Goal: Task Accomplishment & Management: Manage account settings

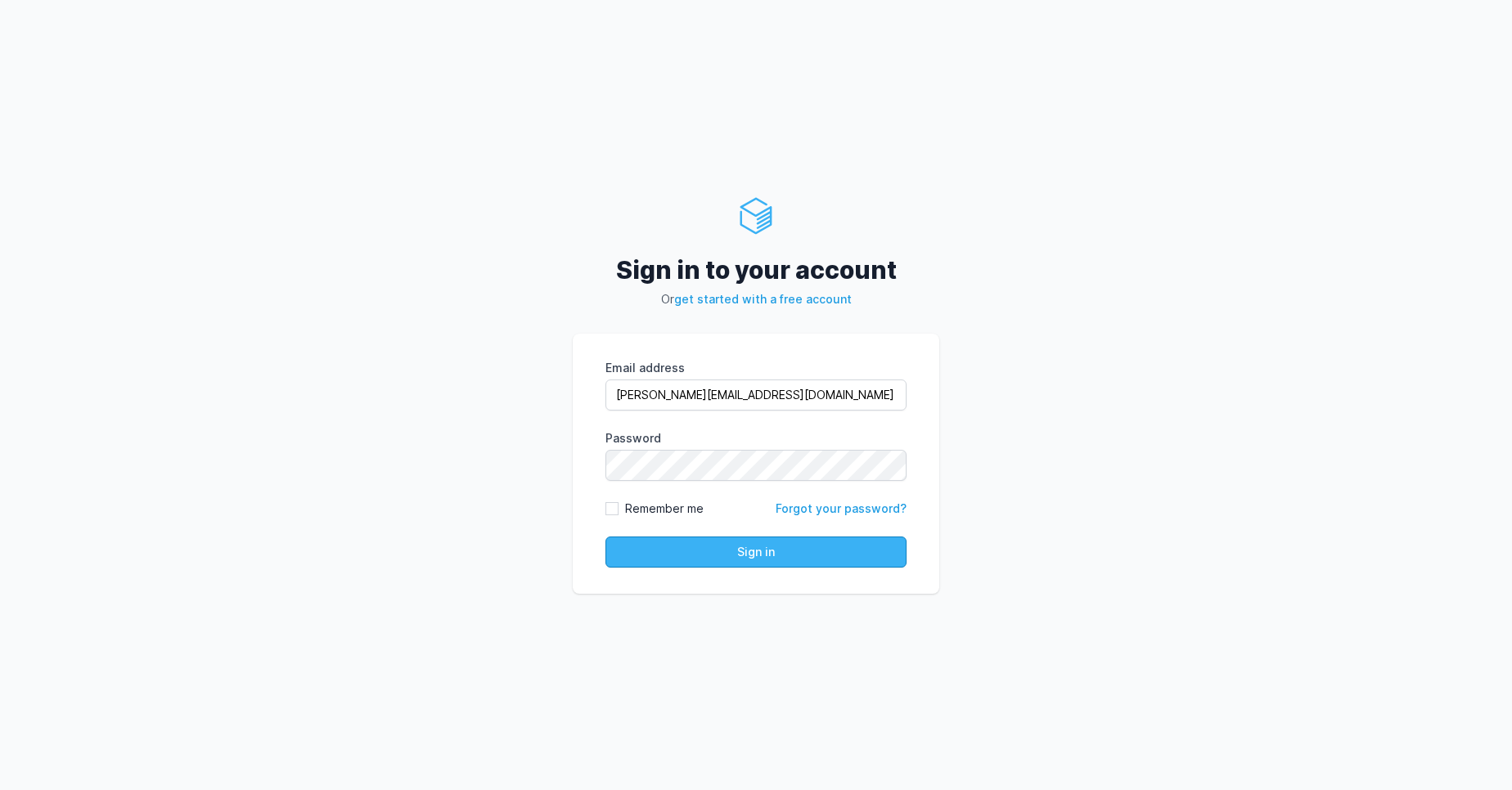
click at [735, 544] on button "Sign in" at bounding box center [756, 552] width 301 height 31
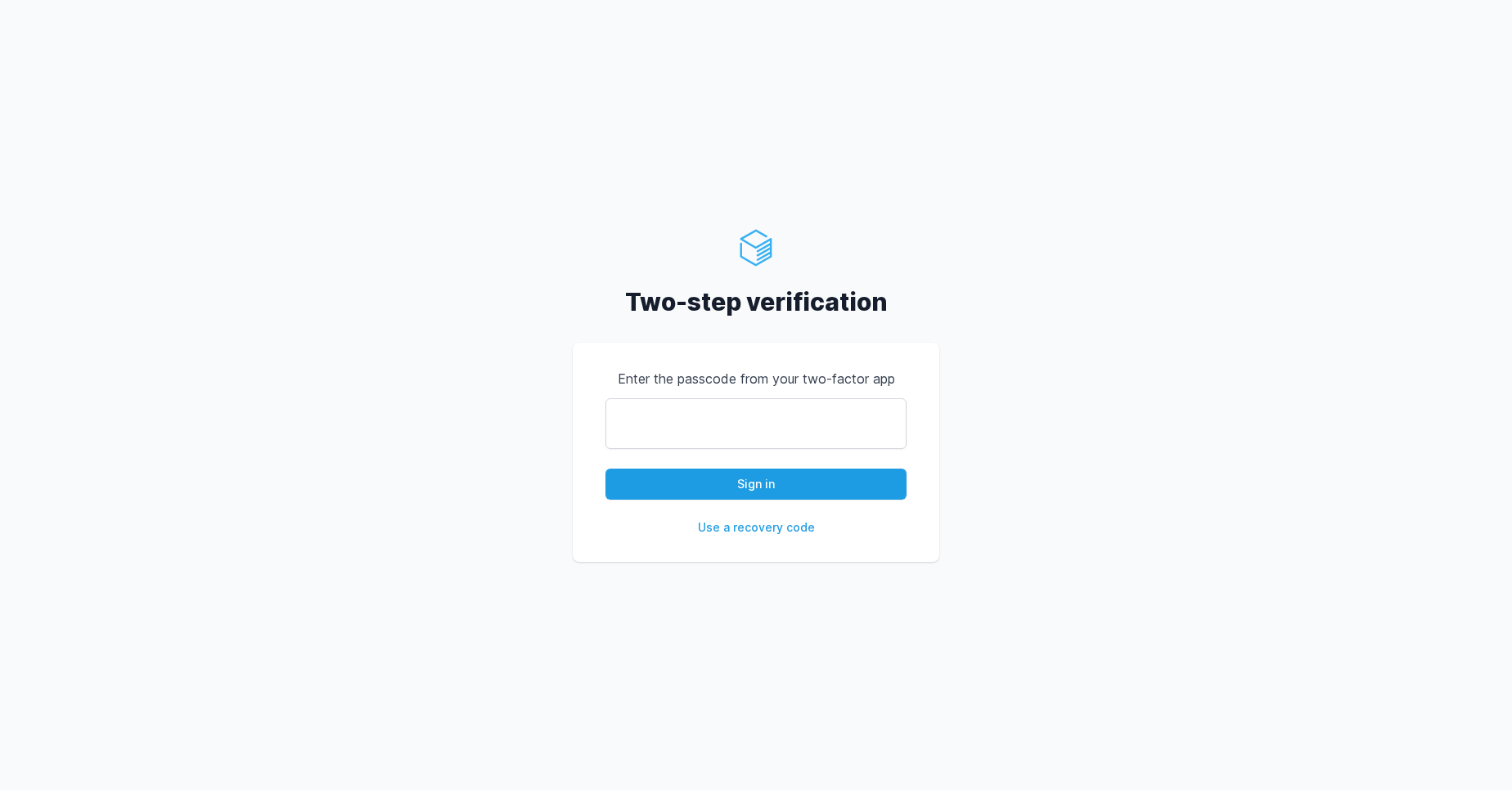
click at [632, 433] on input "text" at bounding box center [756, 423] width 301 height 51
type input "528666"
click at [680, 498] on button "Sign in" at bounding box center [756, 483] width 301 height 31
click at [668, 481] on button "Sign in" at bounding box center [756, 483] width 301 height 31
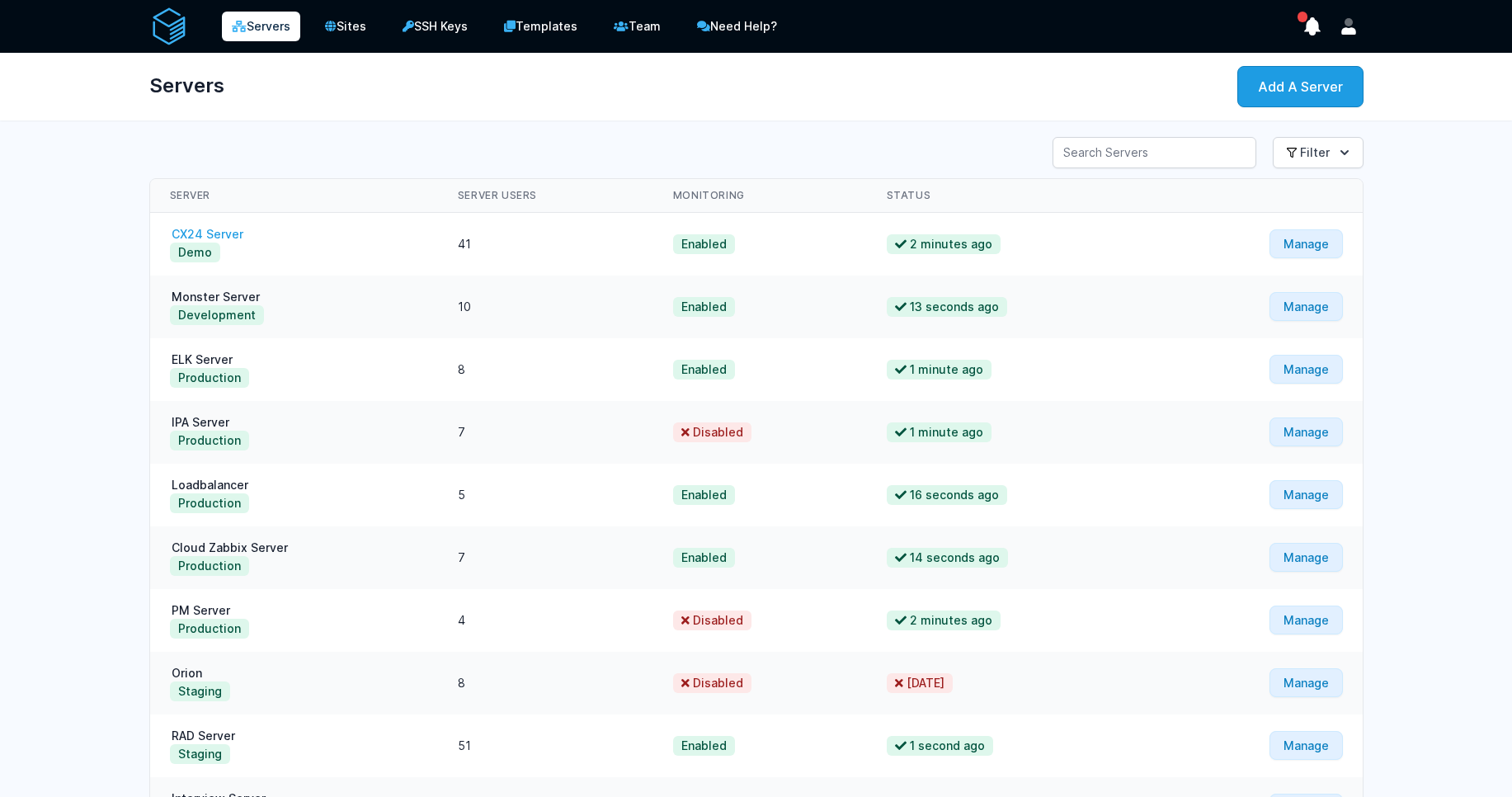
click at [188, 237] on link "CX24 Server" at bounding box center [208, 234] width 75 height 14
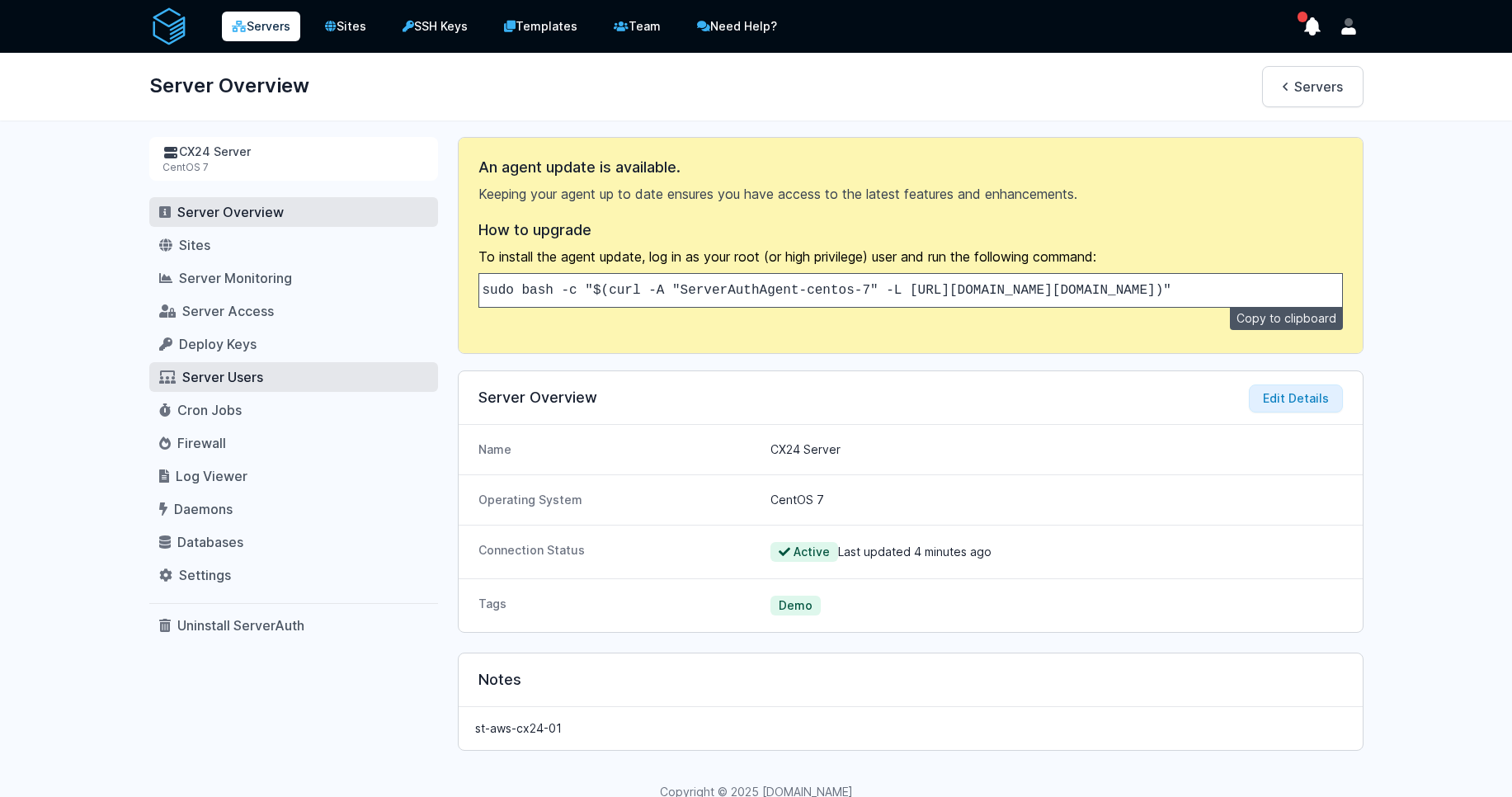
click at [214, 388] on link "Server Users" at bounding box center [293, 376] width 289 height 29
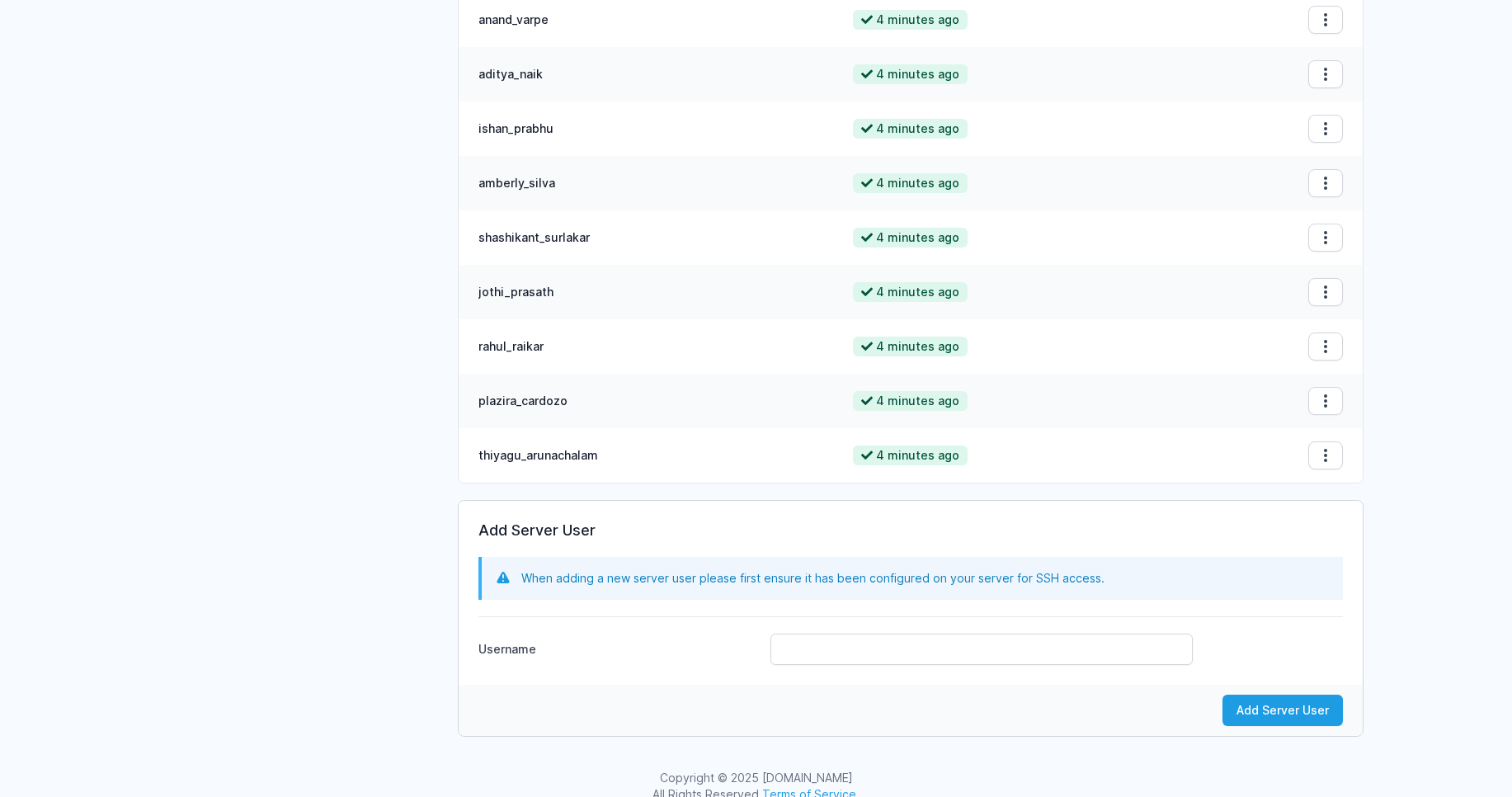
scroll to position [1943, 0]
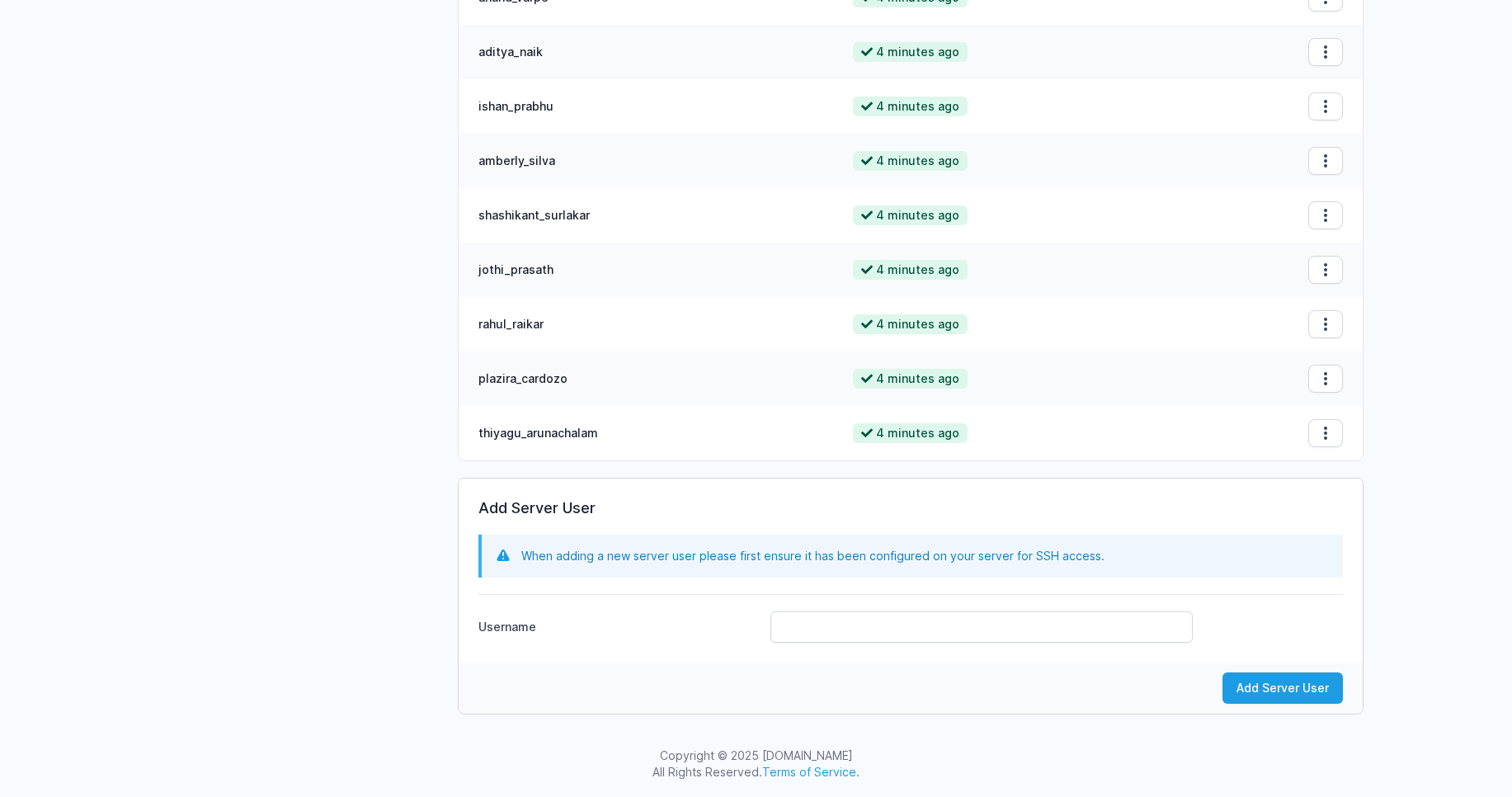
click at [520, 271] on td "jothi_prasath" at bounding box center [645, 269] width 375 height 54
click at [536, 270] on td "jothi_prasath" at bounding box center [645, 269] width 375 height 54
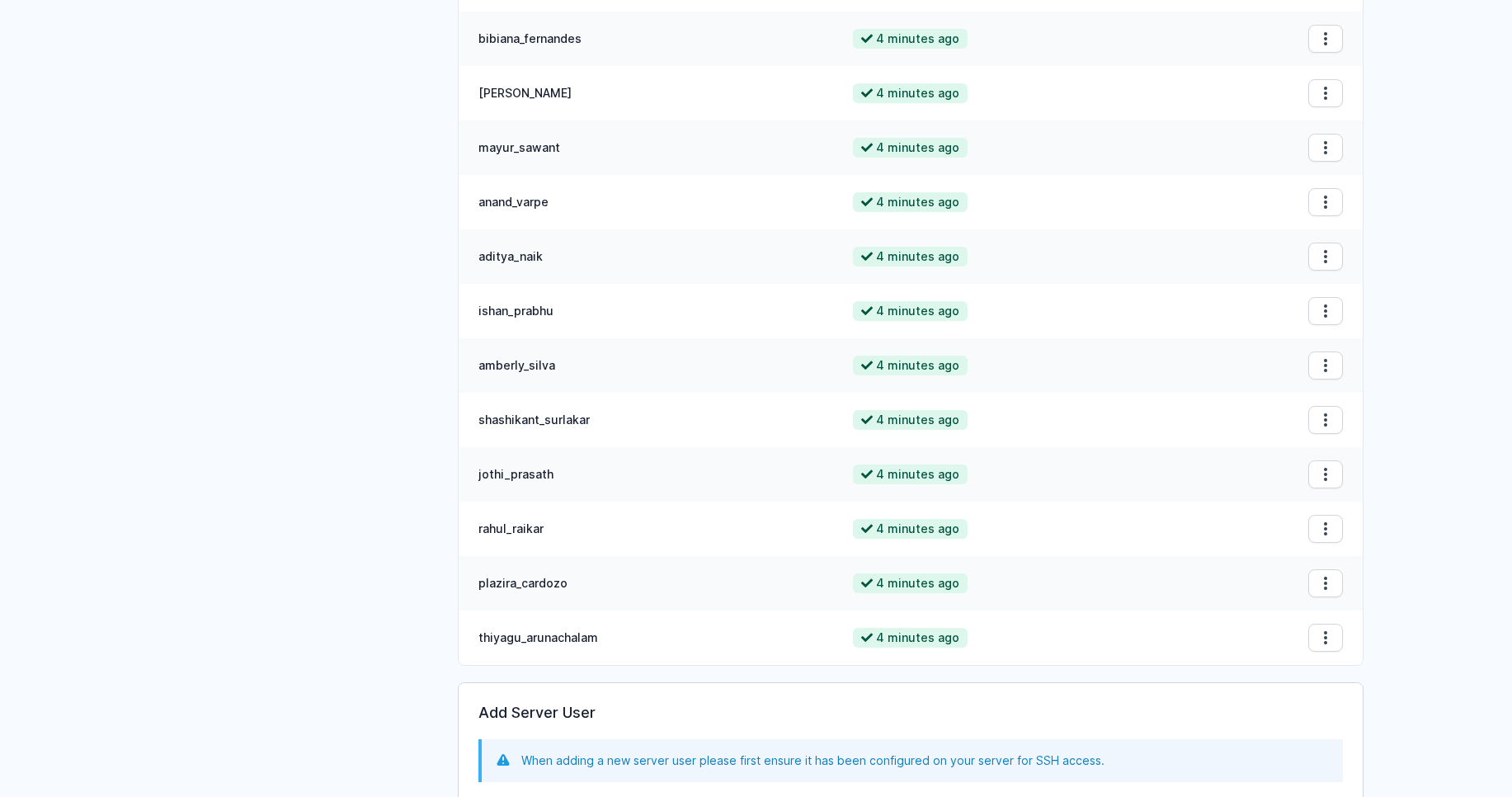
scroll to position [1881, 0]
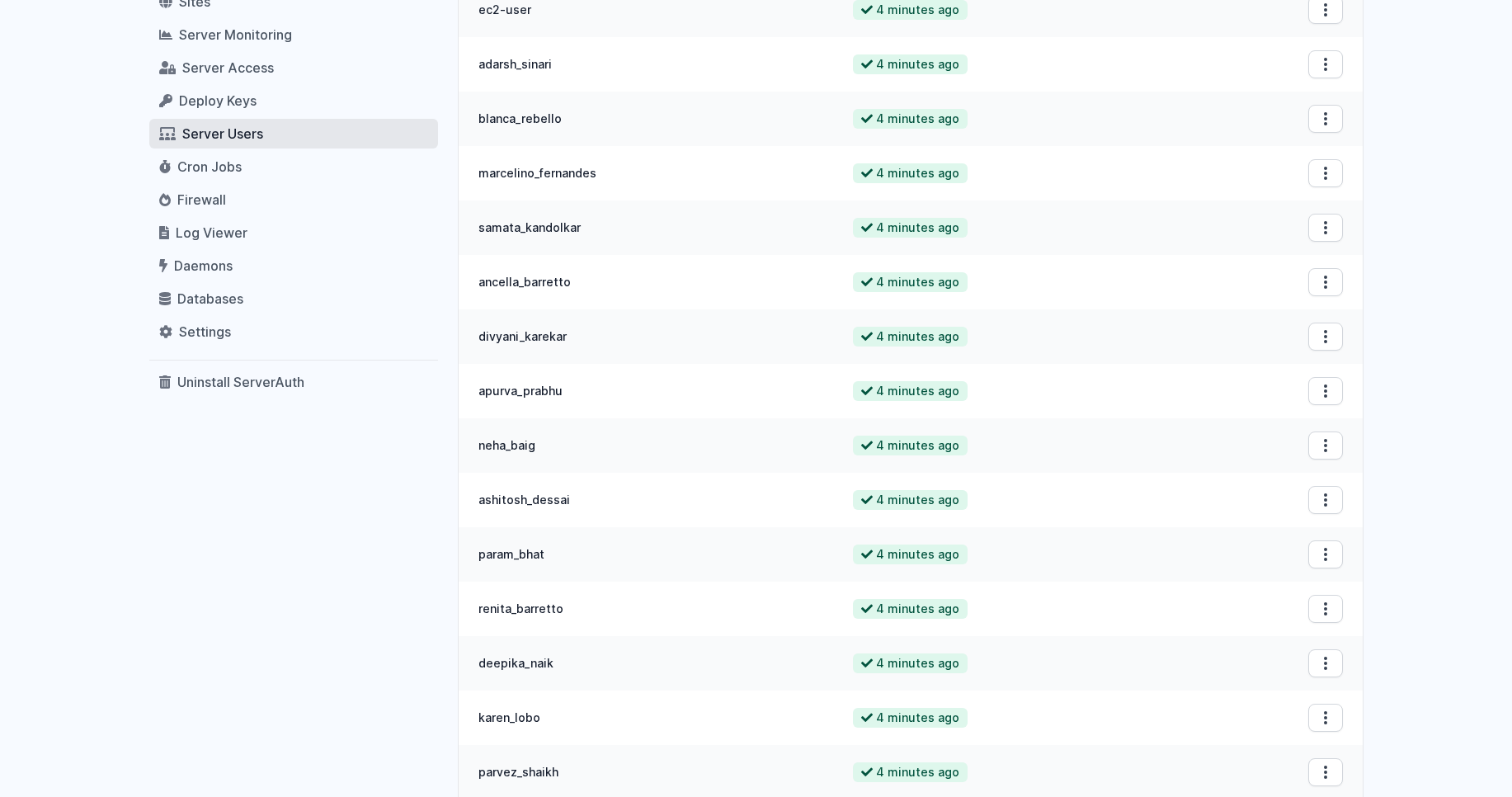
scroll to position [0, 0]
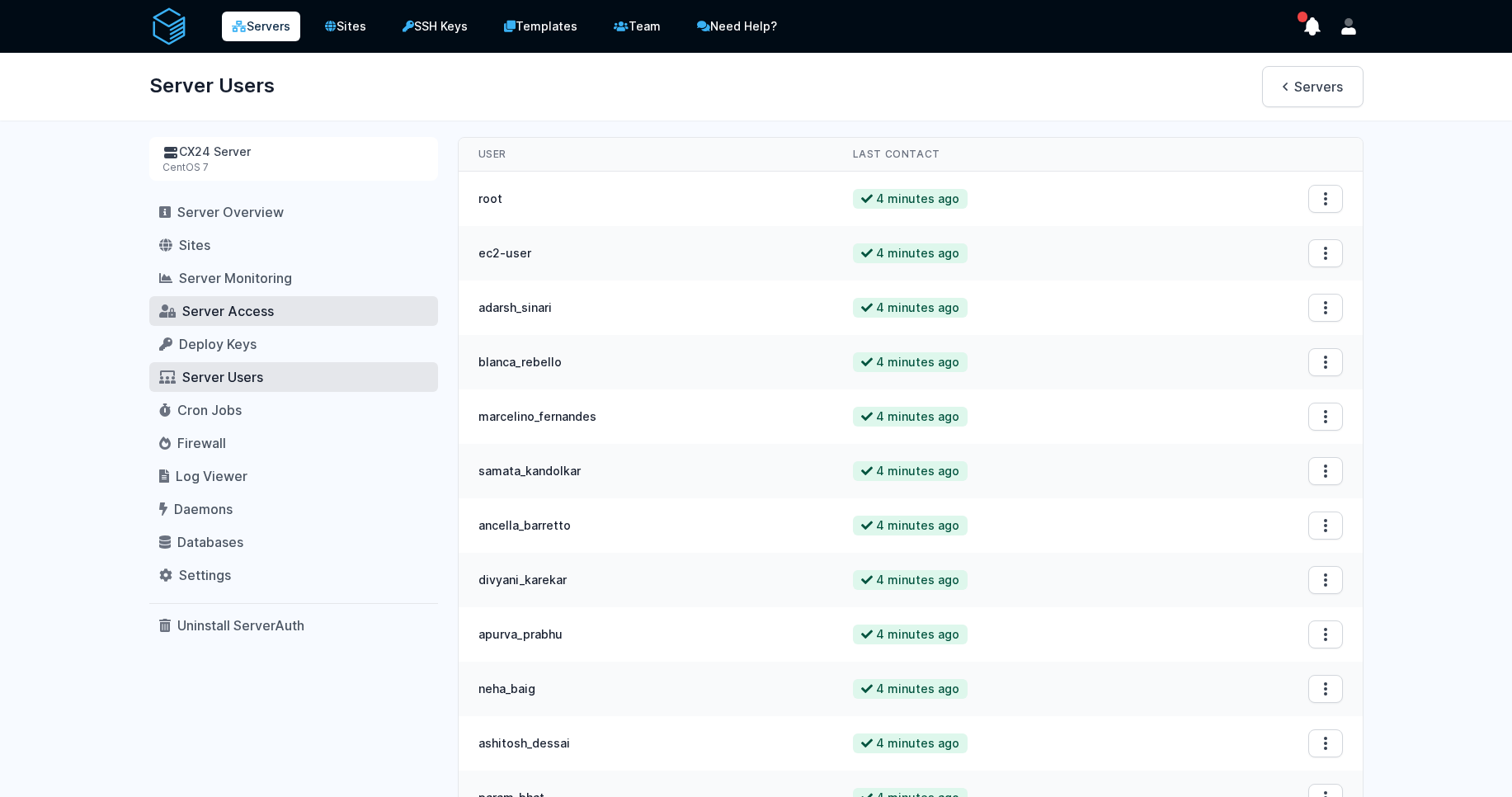
click at [238, 312] on span "Server Access" at bounding box center [228, 311] width 91 height 17
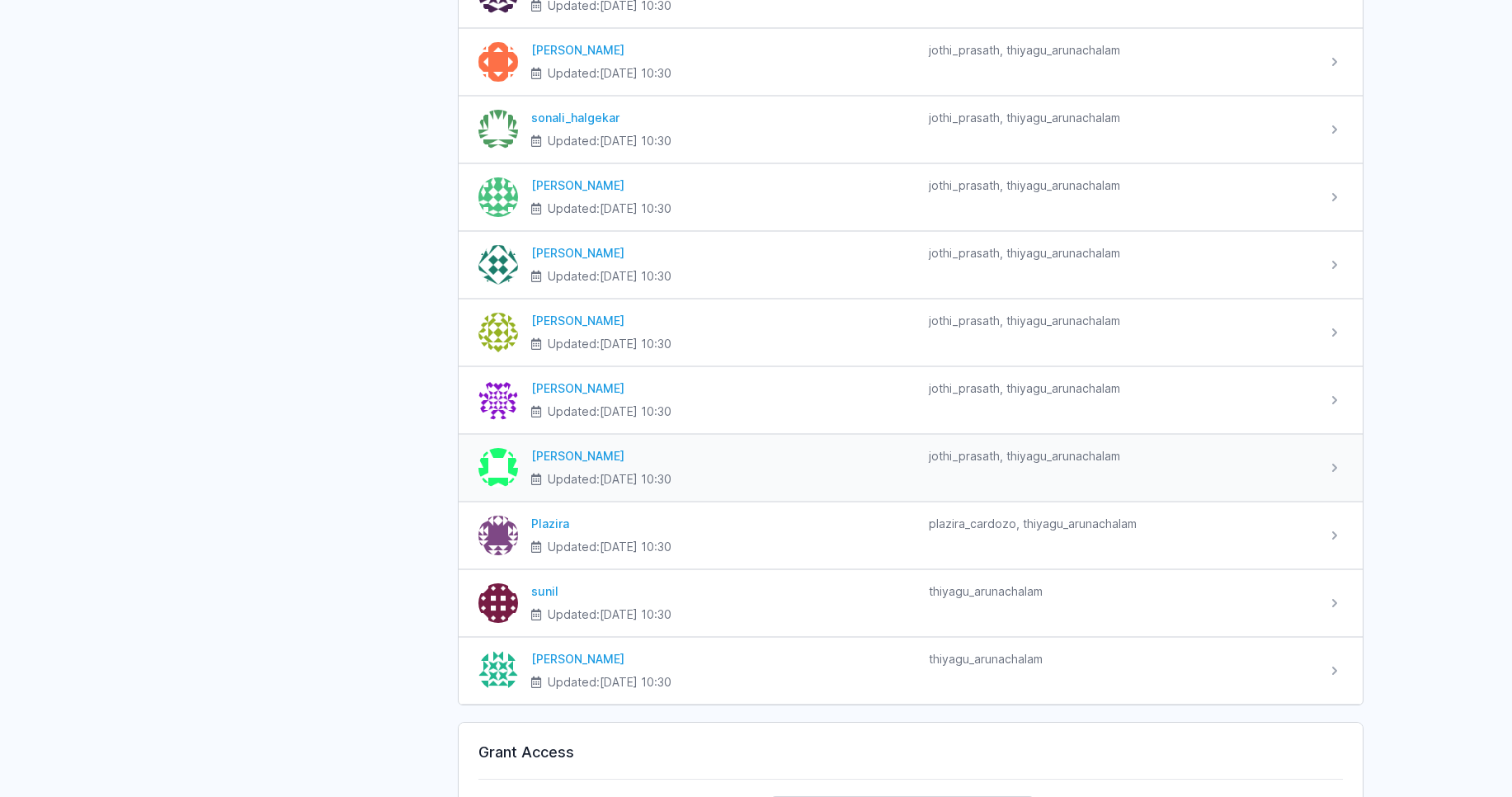
scroll to position [2277, 0]
